Goal: Task Accomplishment & Management: Use online tool/utility

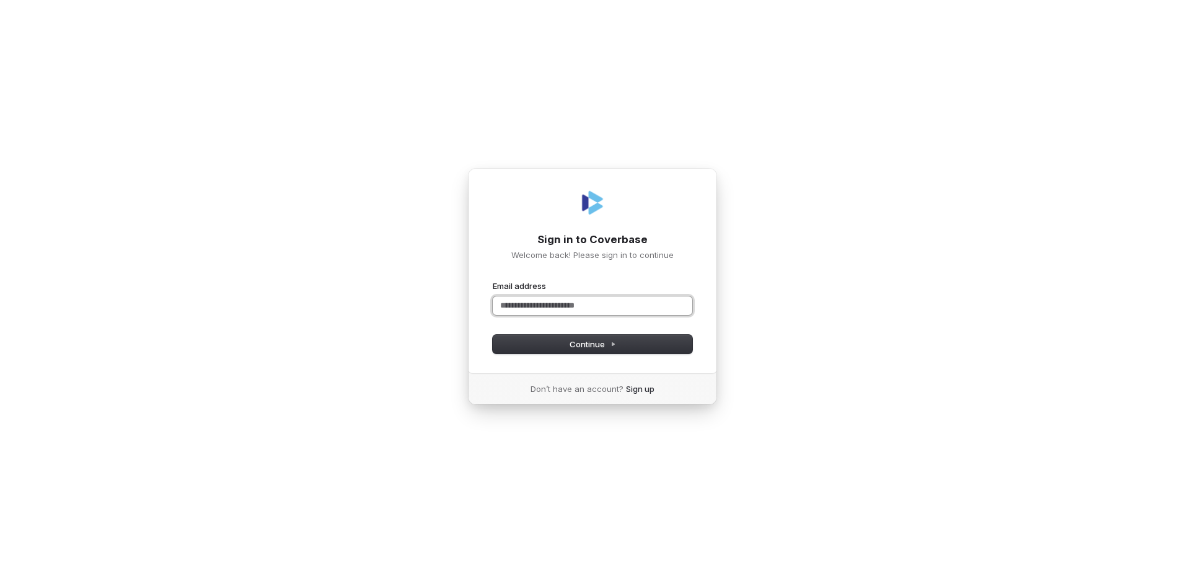
click at [576, 309] on input "Email address" at bounding box center [593, 305] width 200 height 19
click at [493, 280] on button "submit" at bounding box center [493, 280] width 0 height 0
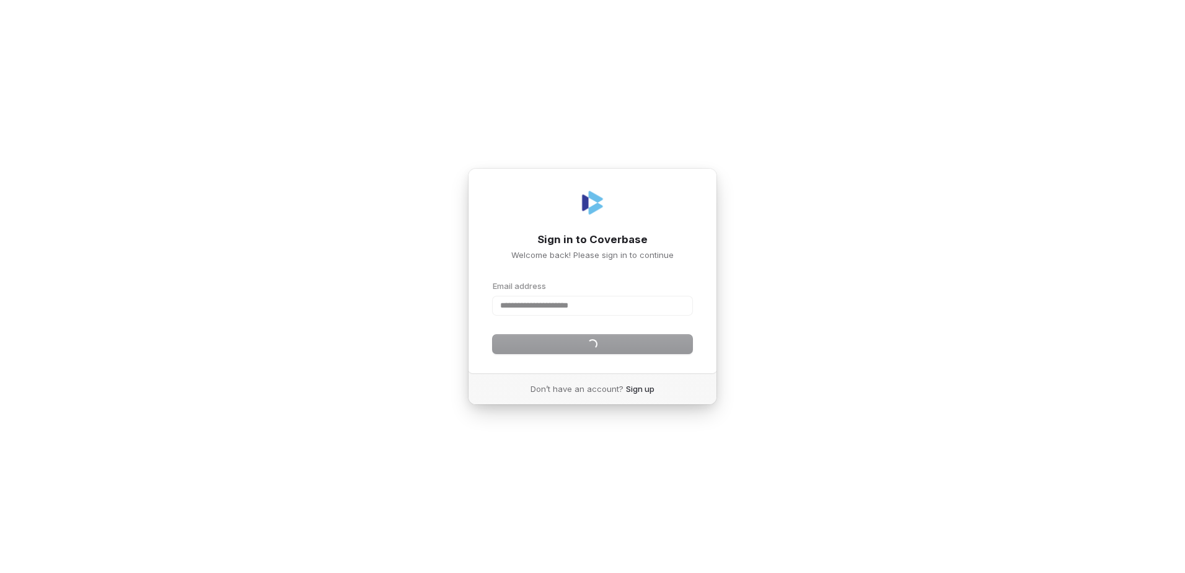
type input "**********"
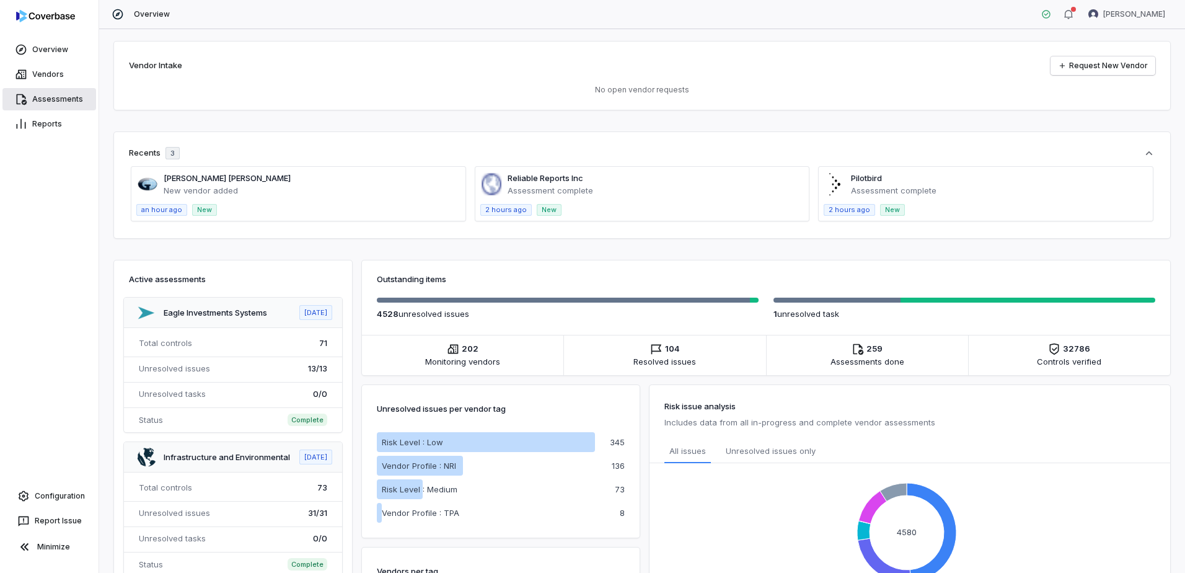
click at [63, 96] on link "Assessments" at bounding box center [49, 99] width 94 height 22
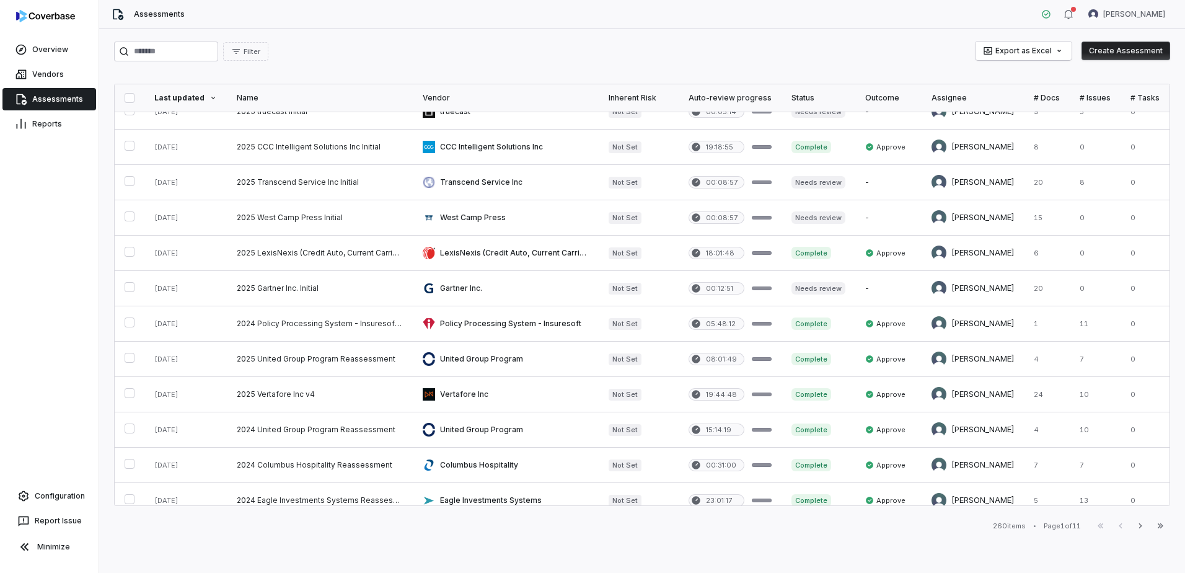
scroll to position [124, 0]
click at [180, 49] on input "search" at bounding box center [166, 52] width 104 height 20
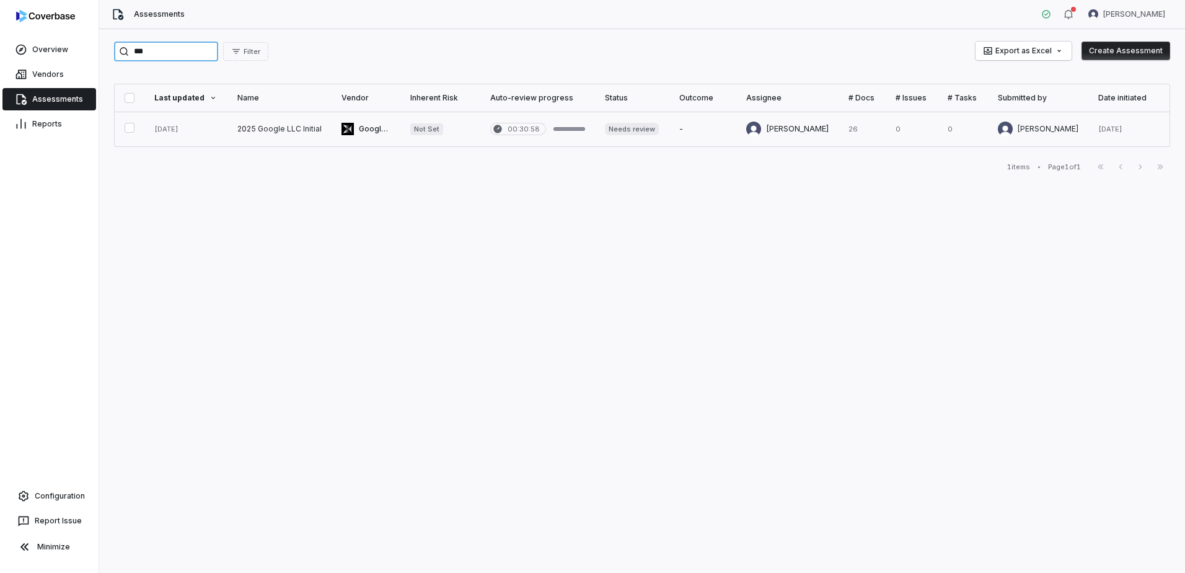
type input "***"
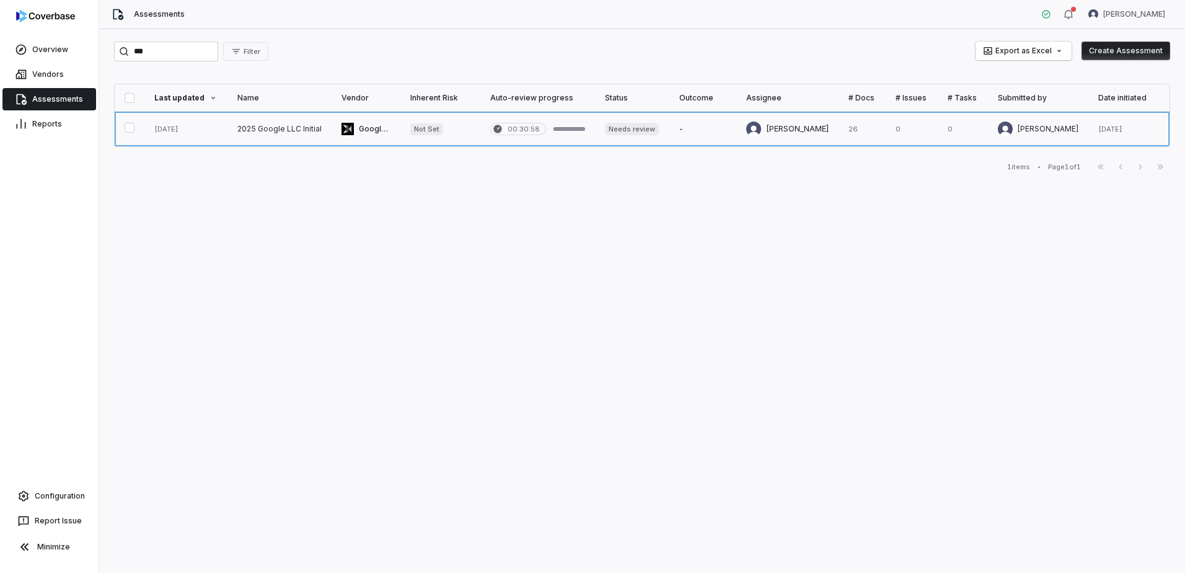
click at [273, 126] on link at bounding box center [279, 129] width 104 height 35
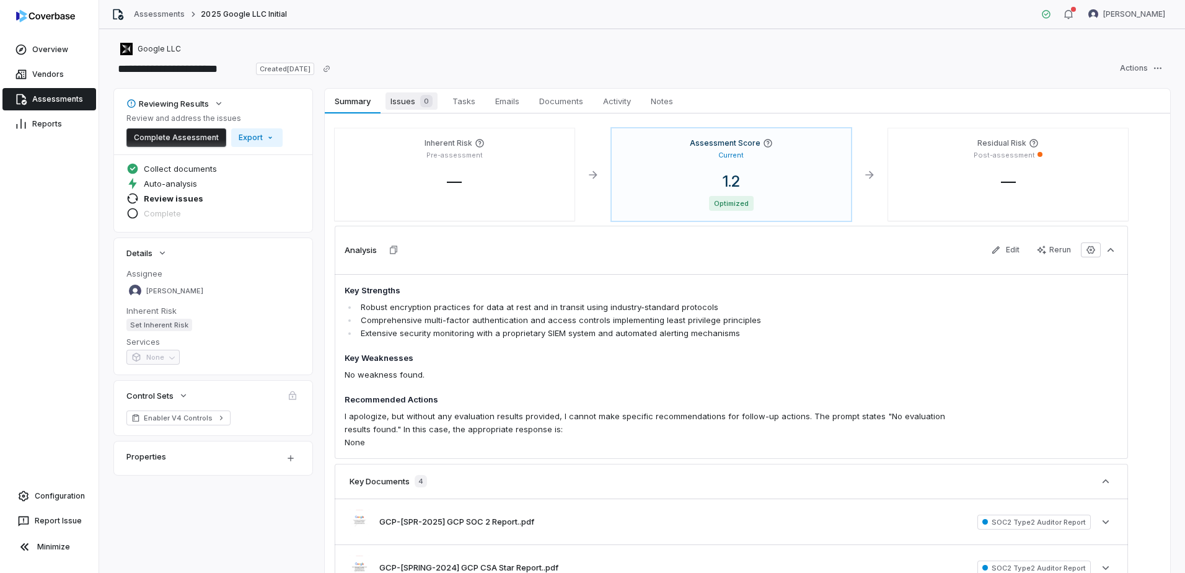
click at [408, 102] on span "Issues 0" at bounding box center [411, 100] width 52 height 17
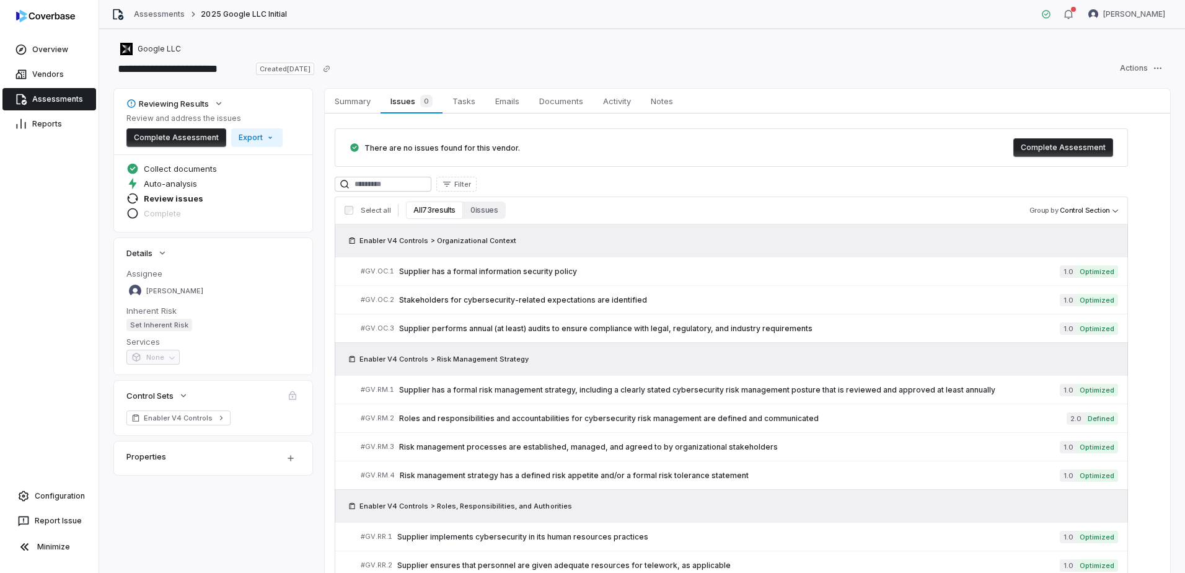
click at [429, 206] on button "All 73 results" at bounding box center [434, 209] width 57 height 17
click at [422, 211] on button "All 73 results" at bounding box center [434, 209] width 57 height 17
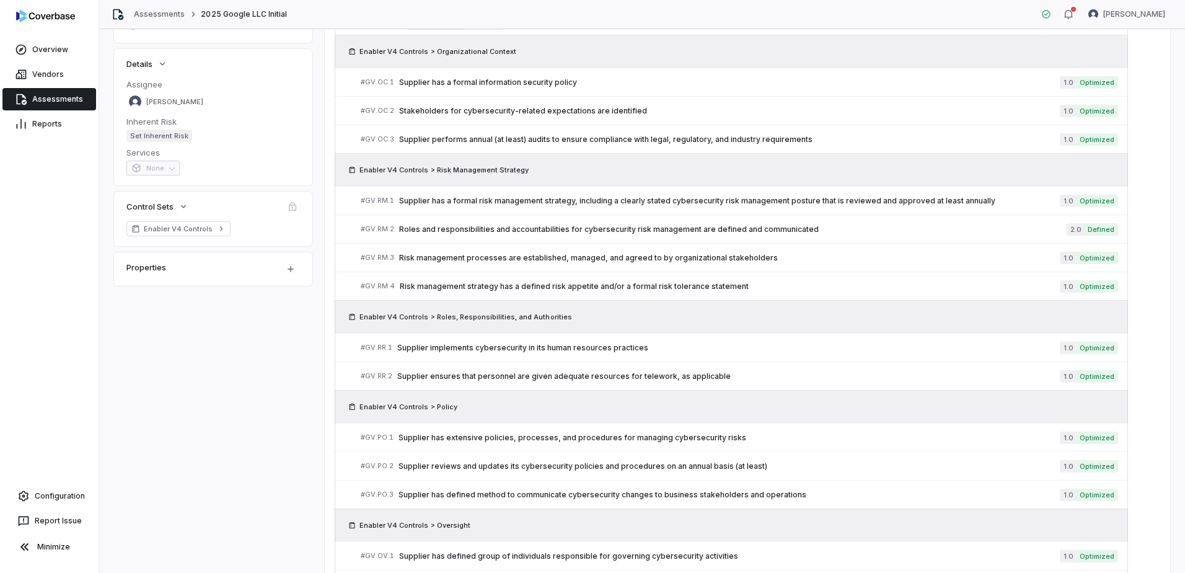
scroll to position [62, 0]
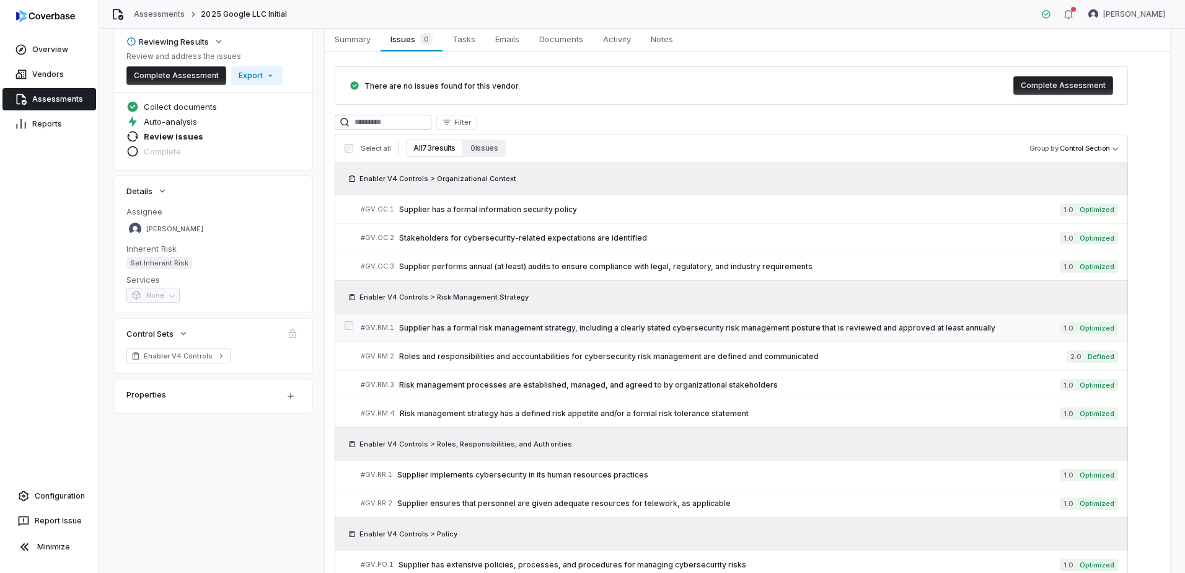
click at [493, 325] on span "Supplier has a formal risk management strategy, including a clearly stated cybe…" at bounding box center [729, 328] width 661 height 10
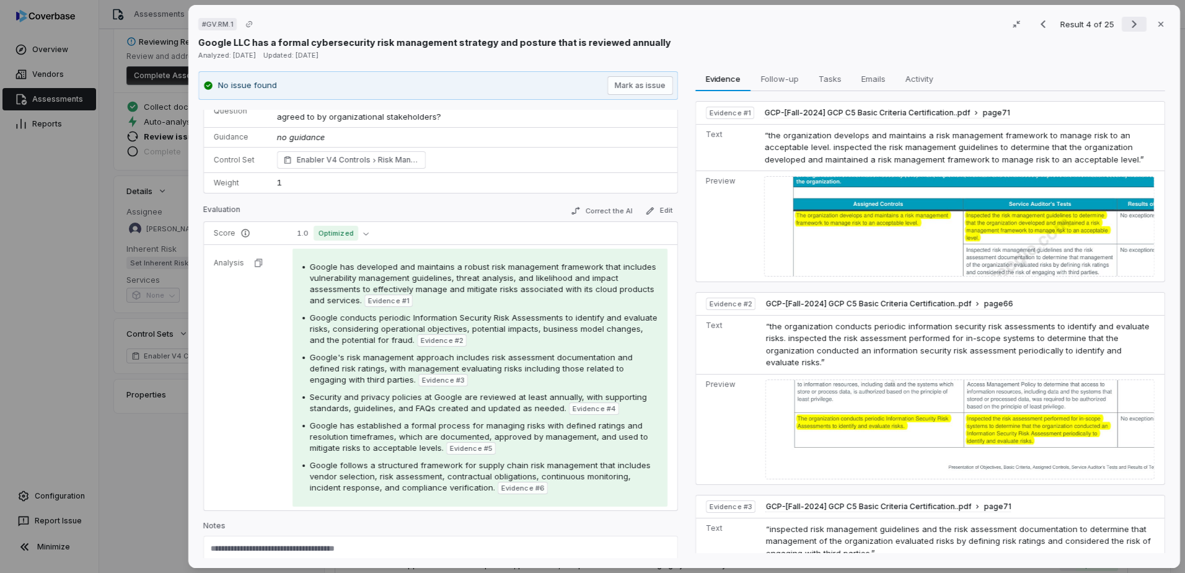
click at [1132, 20] on icon "Next result" at bounding box center [1134, 24] width 15 height 15
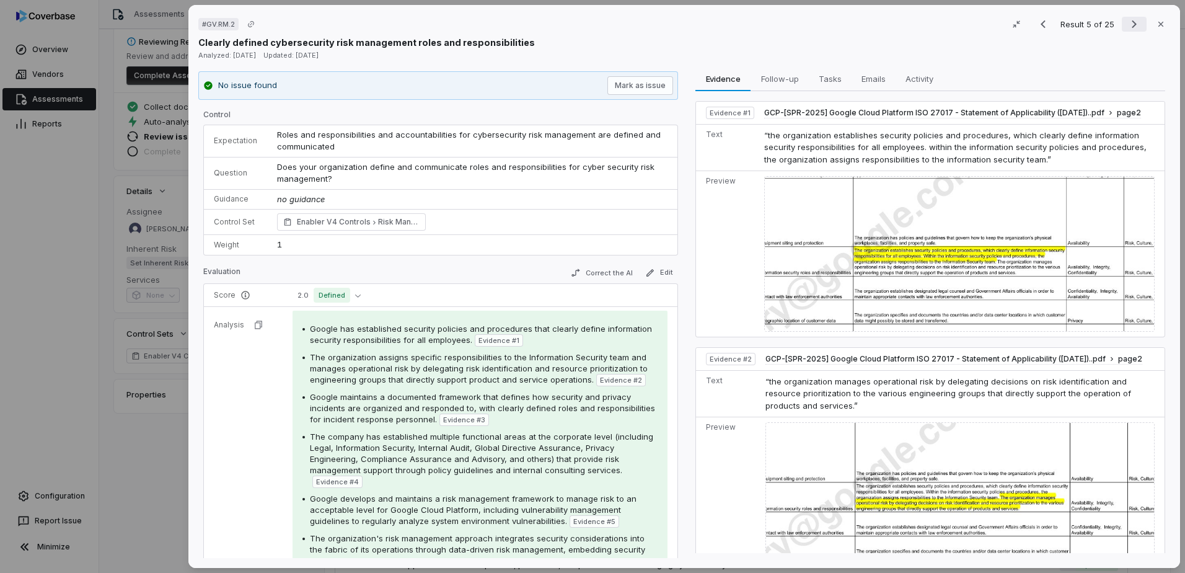
click at [1127, 27] on icon "Next result" at bounding box center [1134, 24] width 15 height 15
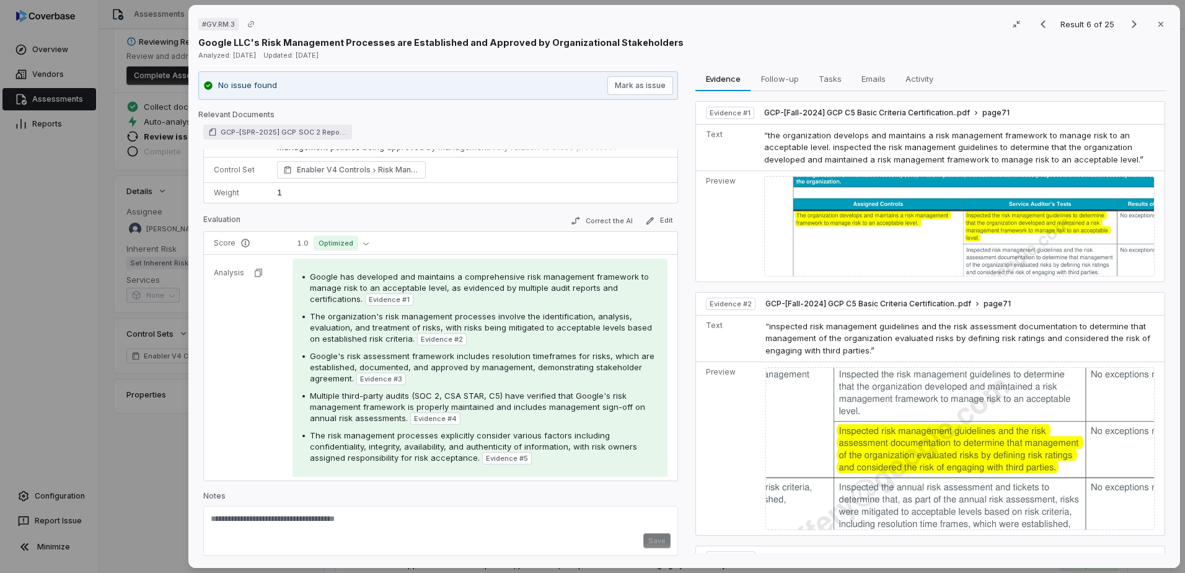
scroll to position [107, 0]
